Goal: Information Seeking & Learning: Learn about a topic

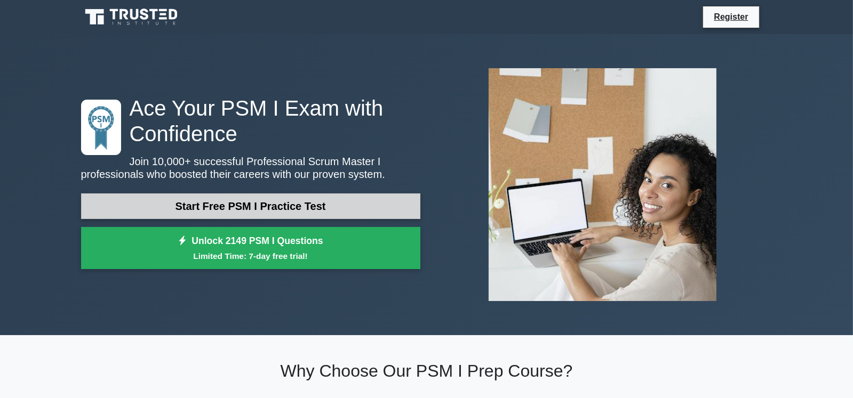
click at [339, 210] on link "Start Free PSM I Practice Test" at bounding box center [250, 207] width 339 height 26
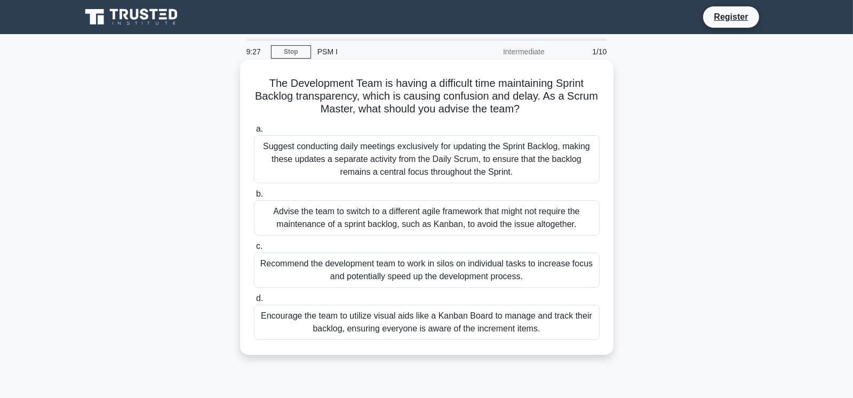
click at [486, 327] on div "Encourage the team to utilize visual aids like a Kanban Board to manage and tra…" at bounding box center [427, 322] width 346 height 35
click at [254, 302] on input "d. Encourage the team to utilize visual aids like a Kanban Board to manage and …" at bounding box center [254, 298] width 0 height 7
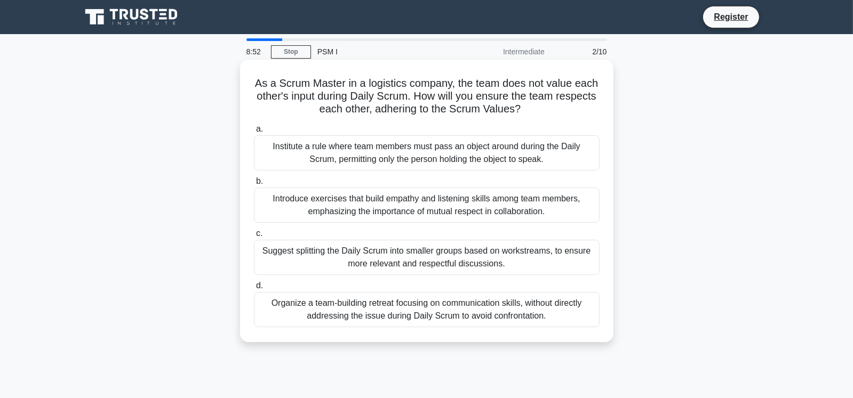
click at [492, 210] on div "Introduce exercises that build empathy and listening skills among team members,…" at bounding box center [427, 205] width 346 height 35
click at [254, 185] on input "b. Introduce exercises that build empathy and listening skills among team membe…" at bounding box center [254, 181] width 0 height 7
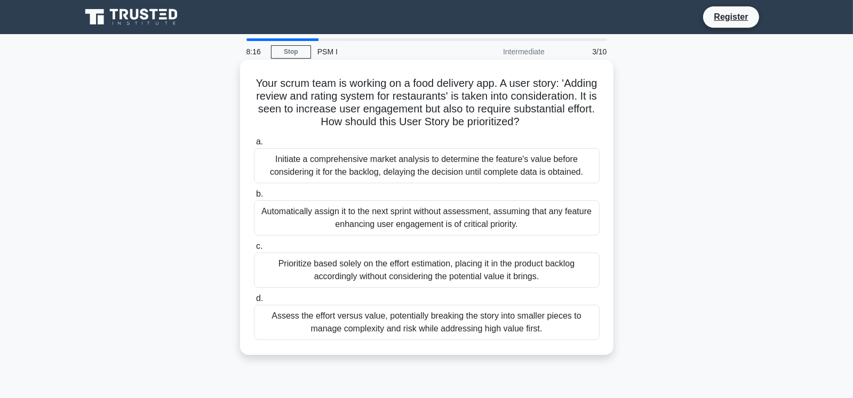
click at [495, 311] on div "Assess the effort versus value, potentially breaking the story into smaller pie…" at bounding box center [427, 322] width 346 height 35
click at [254, 302] on input "d. Assess the effort versus value, potentially breaking the story into smaller …" at bounding box center [254, 298] width 0 height 7
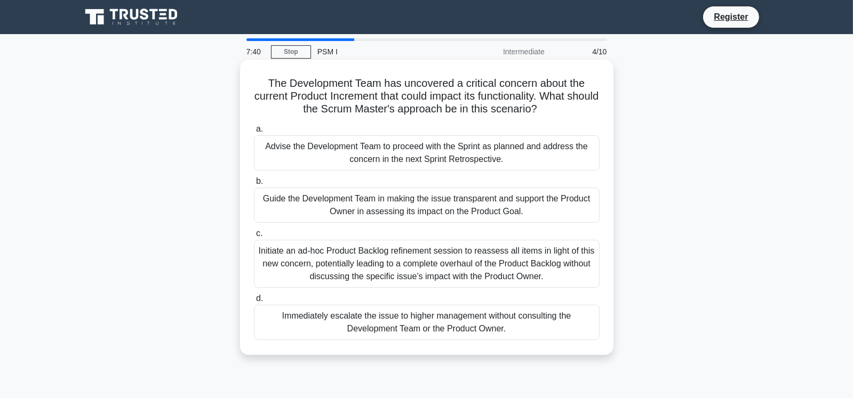
click at [509, 206] on div "Guide the Development Team in making the issue transparent and support the Prod…" at bounding box center [427, 205] width 346 height 35
click at [254, 185] on input "b. Guide the Development Team in making the issue transparent and support the P…" at bounding box center [254, 181] width 0 height 7
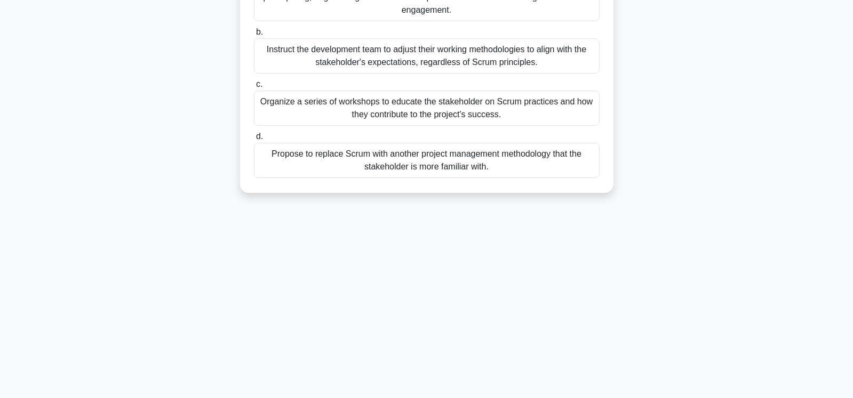
scroll to position [18, 0]
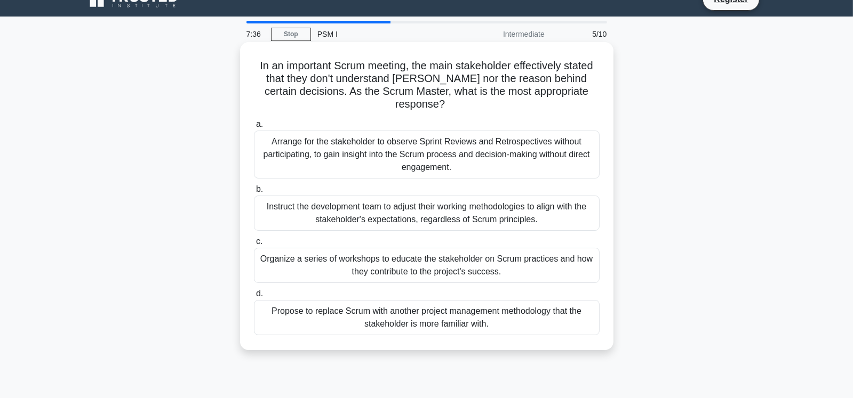
click at [489, 257] on div "Organize a series of workshops to educate the stakeholder on Scrum practices an…" at bounding box center [427, 265] width 346 height 35
click at [254, 245] on input "c. Organize a series of workshops to educate the stakeholder on Scrum practices…" at bounding box center [254, 241] width 0 height 7
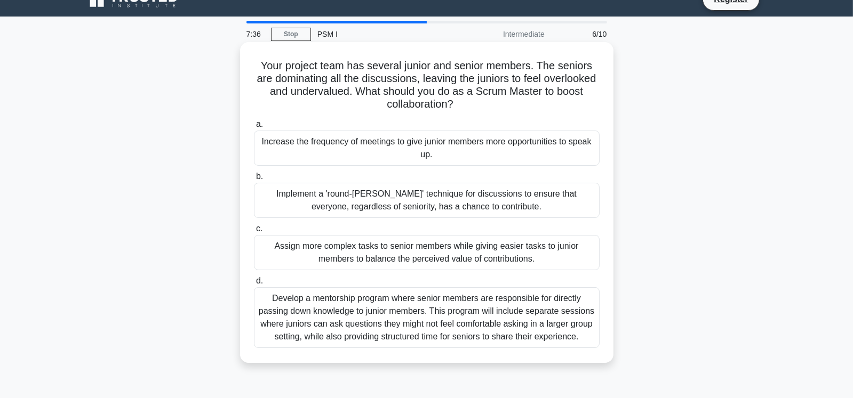
scroll to position [0, 0]
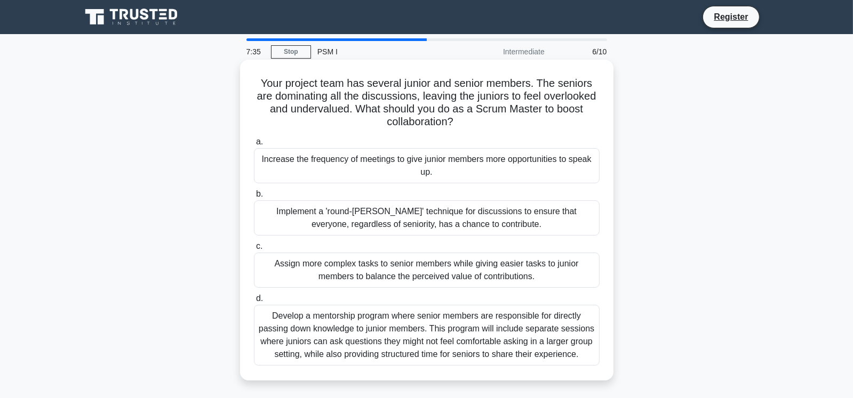
click at [485, 221] on div "Implement a 'round-robin' technique for discussions to ensure that everyone, re…" at bounding box center [427, 217] width 346 height 35
click at [254, 198] on input "b. Implement a 'round-robin' technique for discussions to ensure that everyone,…" at bounding box center [254, 194] width 0 height 7
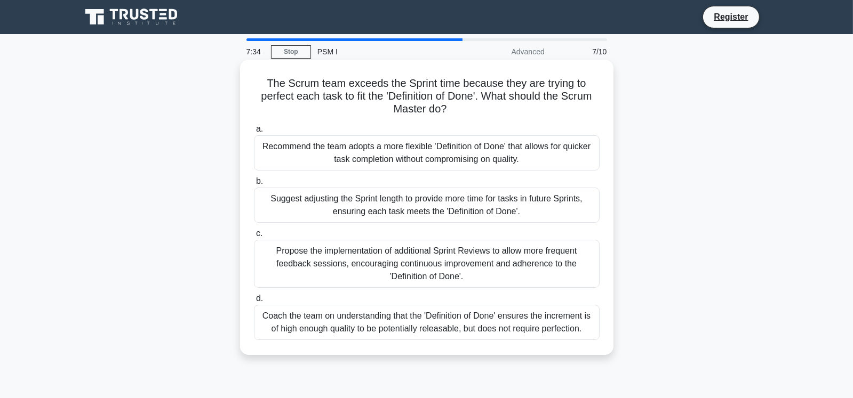
click at [496, 158] on div "Recommend the team adopts a more flexible 'Definition of Done' that allows for …" at bounding box center [427, 152] width 346 height 35
click at [254, 133] on input "a. Recommend the team adopts a more flexible 'Definition of Done' that allows f…" at bounding box center [254, 129] width 0 height 7
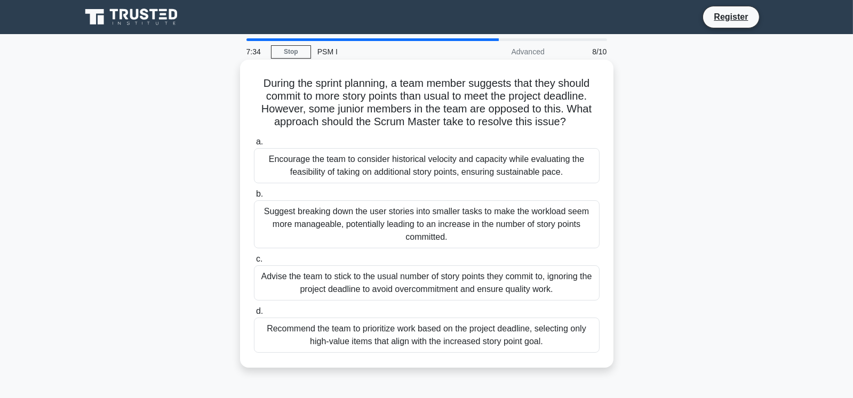
click at [491, 230] on div "Suggest breaking down the user stories into smaller tasks to make the workload …" at bounding box center [427, 224] width 346 height 48
click at [254, 198] on input "b. Suggest breaking down the user stories into smaller tasks to make the worklo…" at bounding box center [254, 194] width 0 height 7
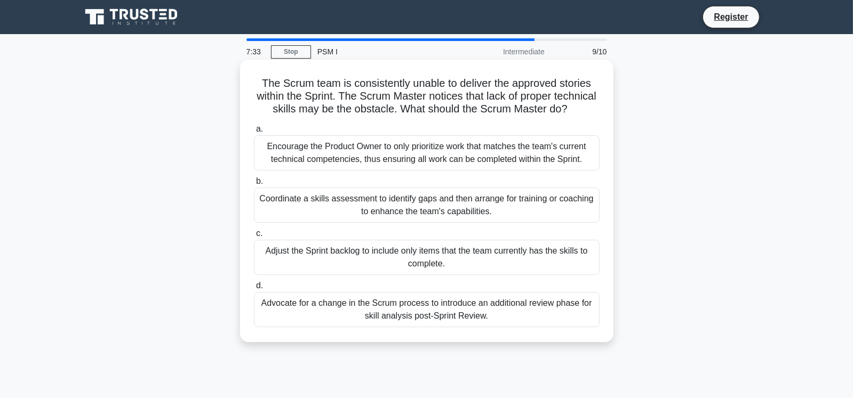
click at [479, 324] on div "Advocate for a change in the Scrum process to introduce an additional review ph…" at bounding box center [427, 309] width 346 height 35
click at [254, 290] on input "d. Advocate for a change in the Scrum process to introduce an additional review…" at bounding box center [254, 286] width 0 height 7
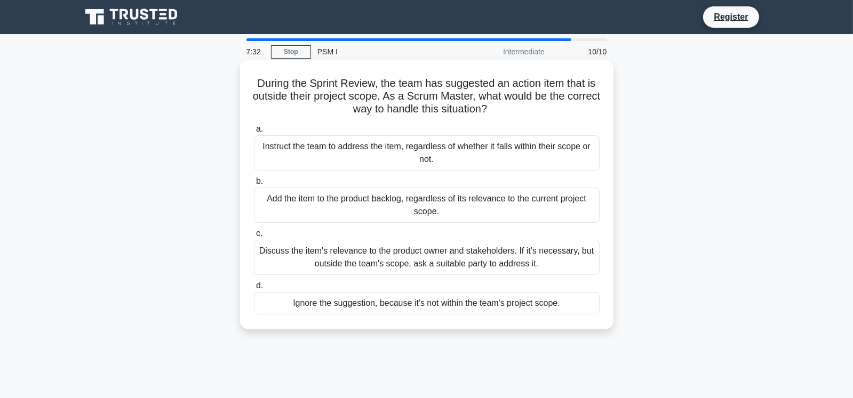
click at [509, 154] on div "Instruct the team to address the item, regardless of whether it falls within th…" at bounding box center [427, 152] width 346 height 35
click at [254, 133] on input "a. Instruct the team to address the item, regardless of whether it falls within…" at bounding box center [254, 129] width 0 height 7
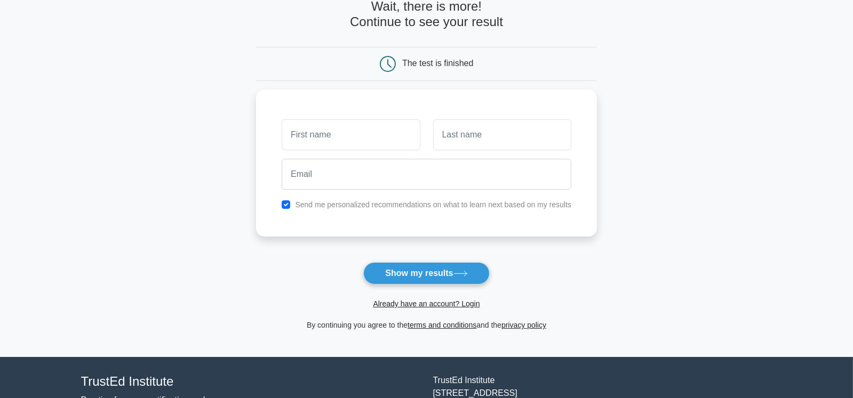
scroll to position [106, 0]
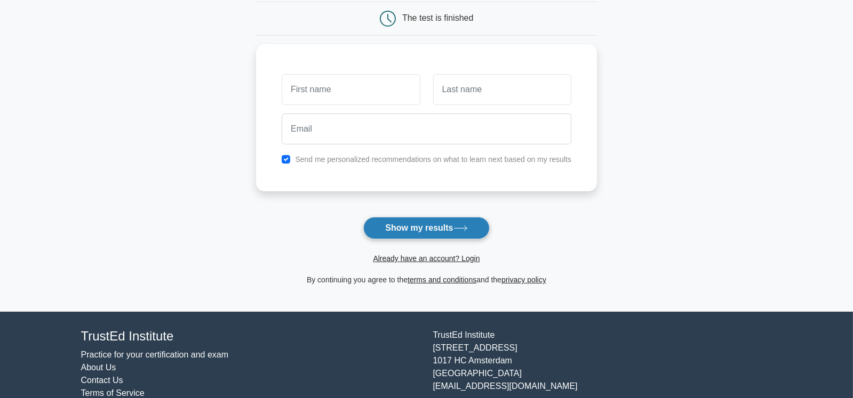
click at [444, 223] on button "Show my results" at bounding box center [426, 228] width 126 height 22
click at [597, 223] on main "Wait, there is more! Continue to see your result The test is finished and the" at bounding box center [426, 120] width 853 height 384
